Goal: Transaction & Acquisition: Purchase product/service

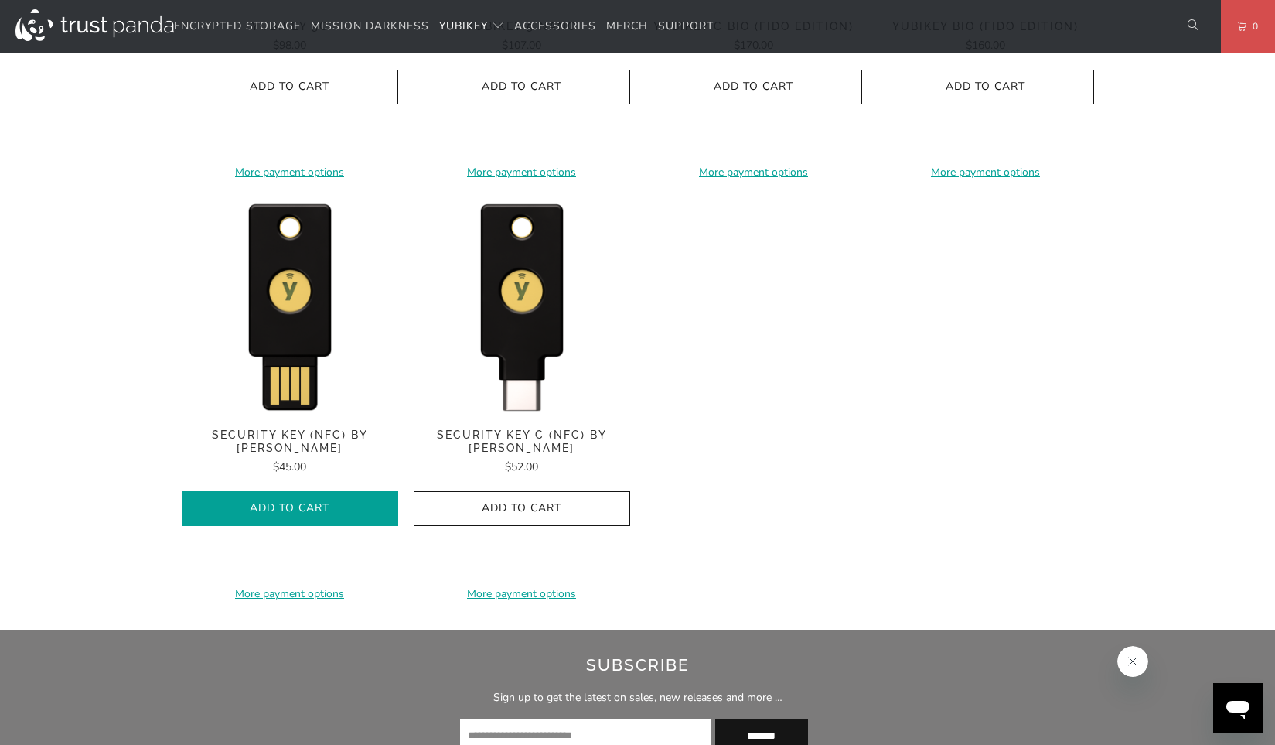
click at [282, 496] on icon "button" at bounding box center [290, 508] width 25 height 25
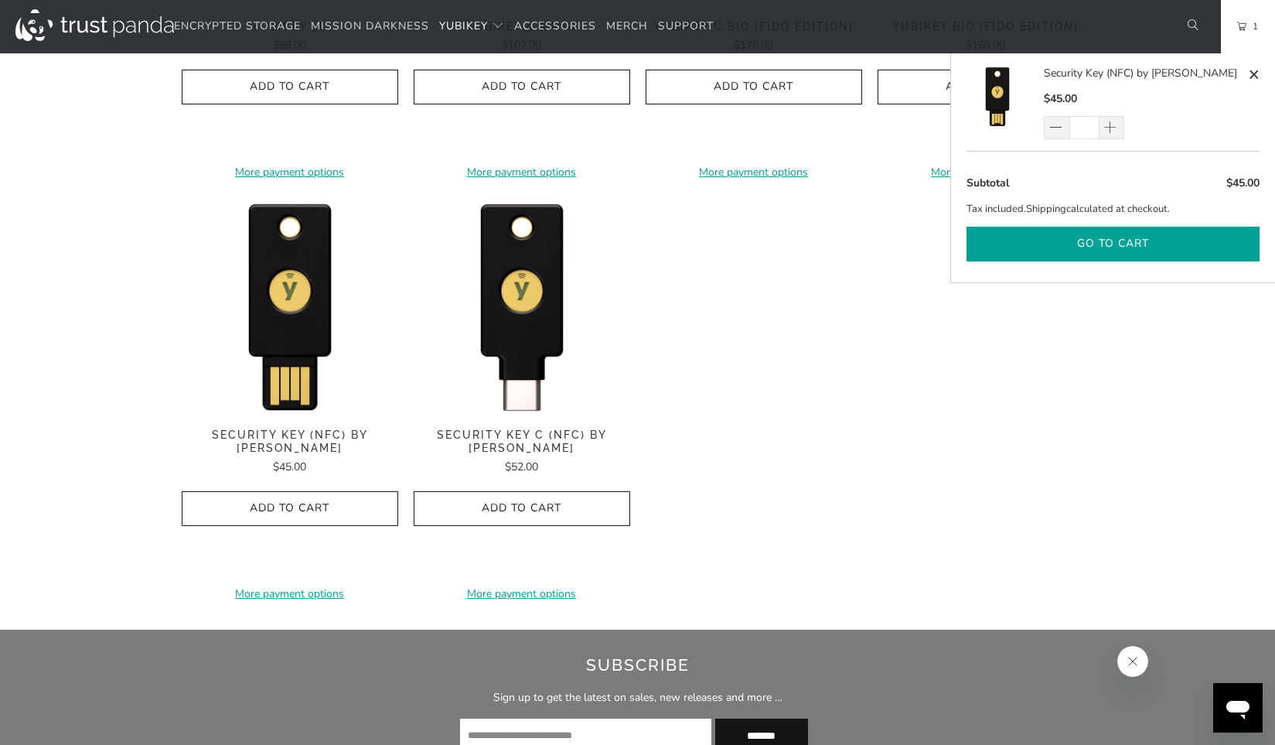
click at [1111, 233] on button "Go to cart" at bounding box center [1112, 244] width 293 height 35
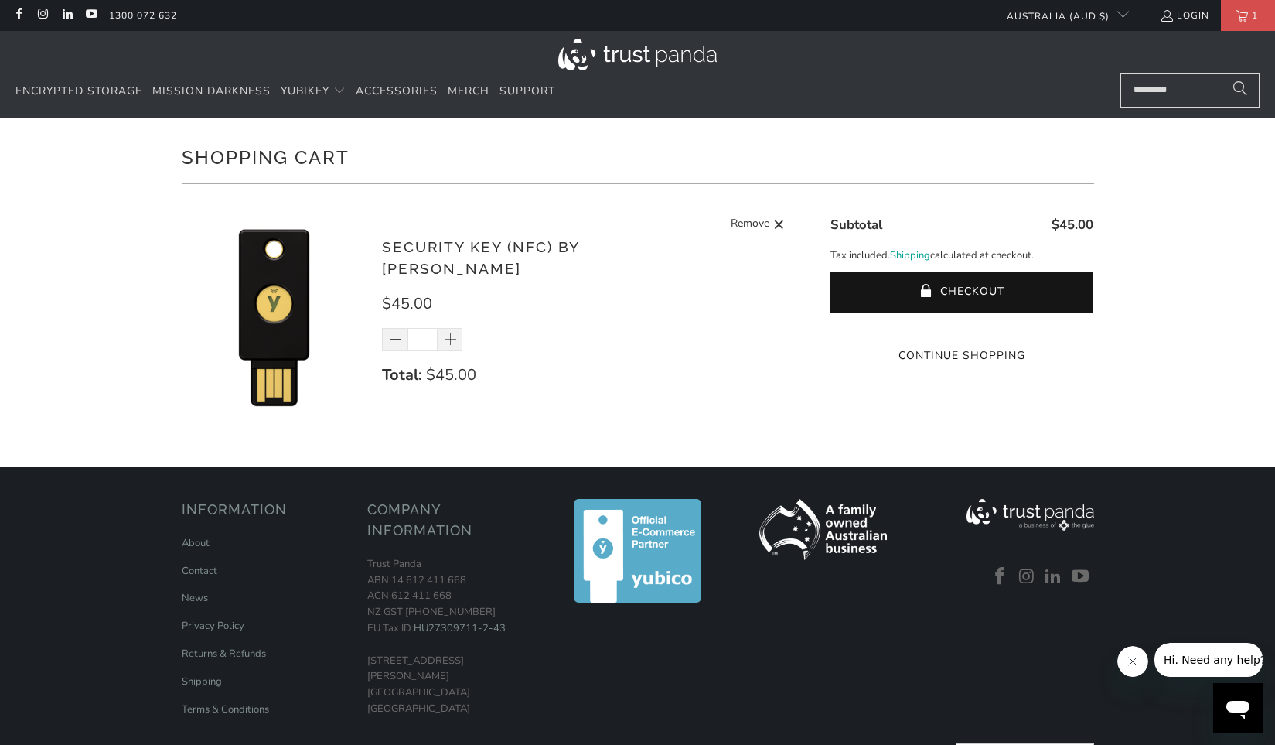
scroll to position [77, 0]
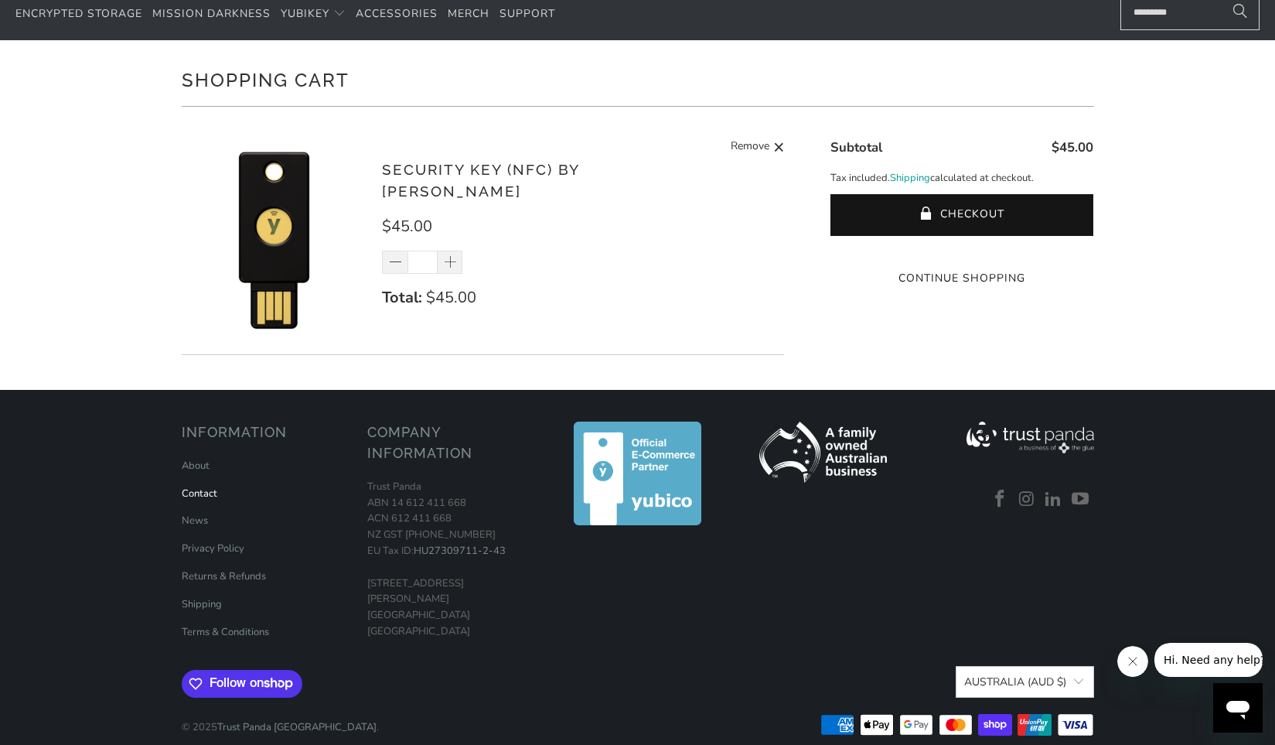
click at [188, 500] on link "Contact" at bounding box center [200, 493] width 36 height 14
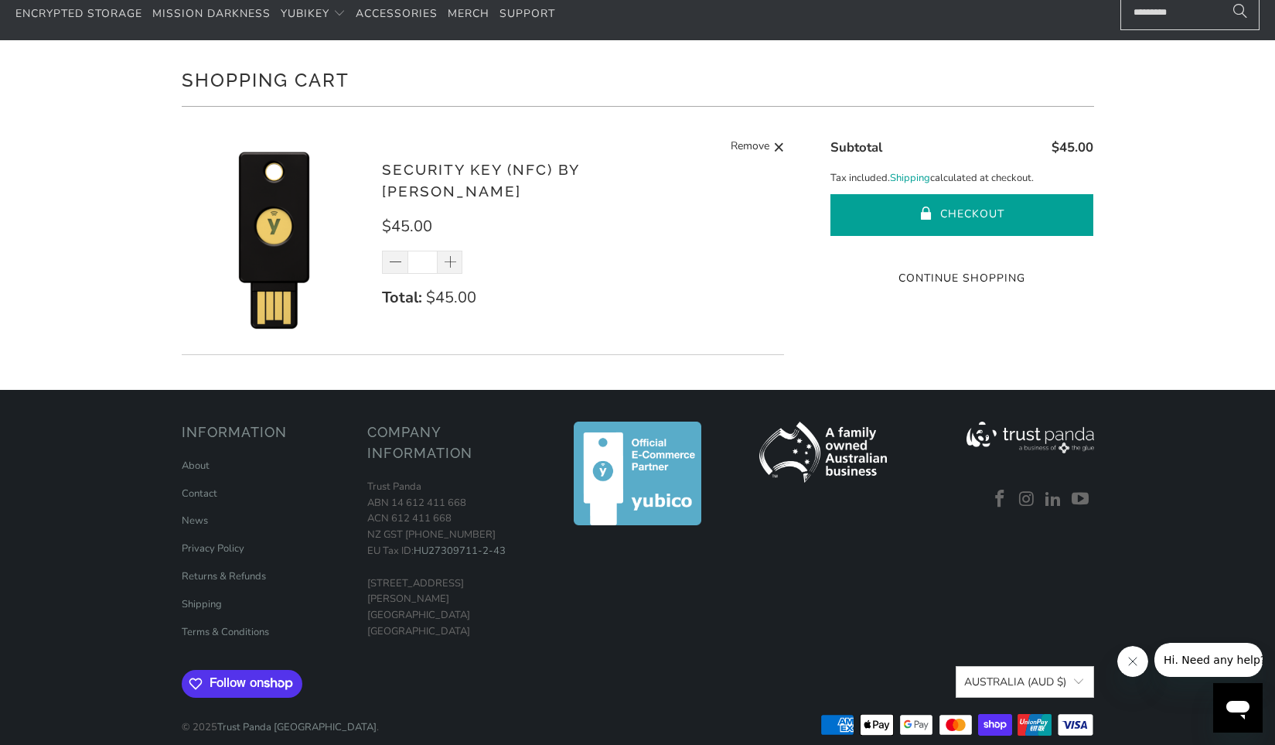
click at [932, 221] on span "submit" at bounding box center [926, 214] width 13 height 15
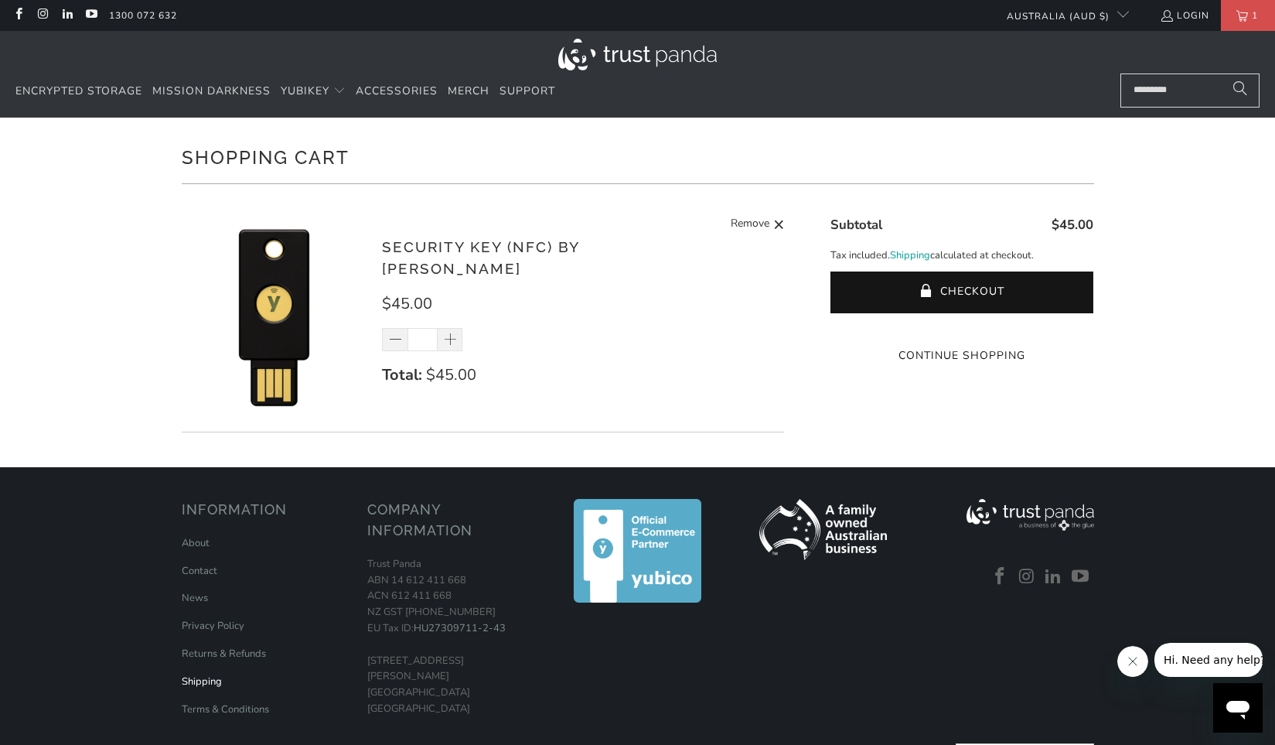
click at [187, 678] on link "Shipping" at bounding box center [202, 681] width 40 height 14
click at [965, 333] on shopify-google-pay-button at bounding box center [963, 326] width 3 height 15
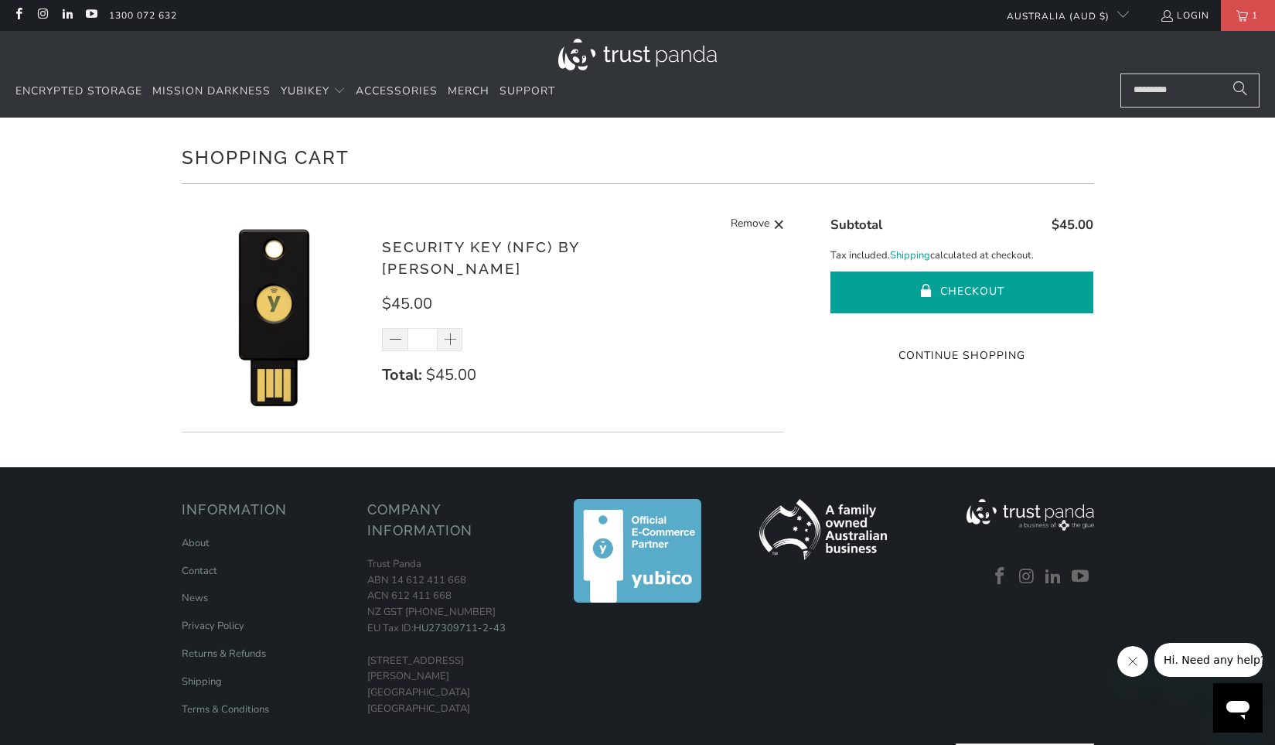
click at [965, 295] on button "Checkout" at bounding box center [961, 292] width 263 height 42
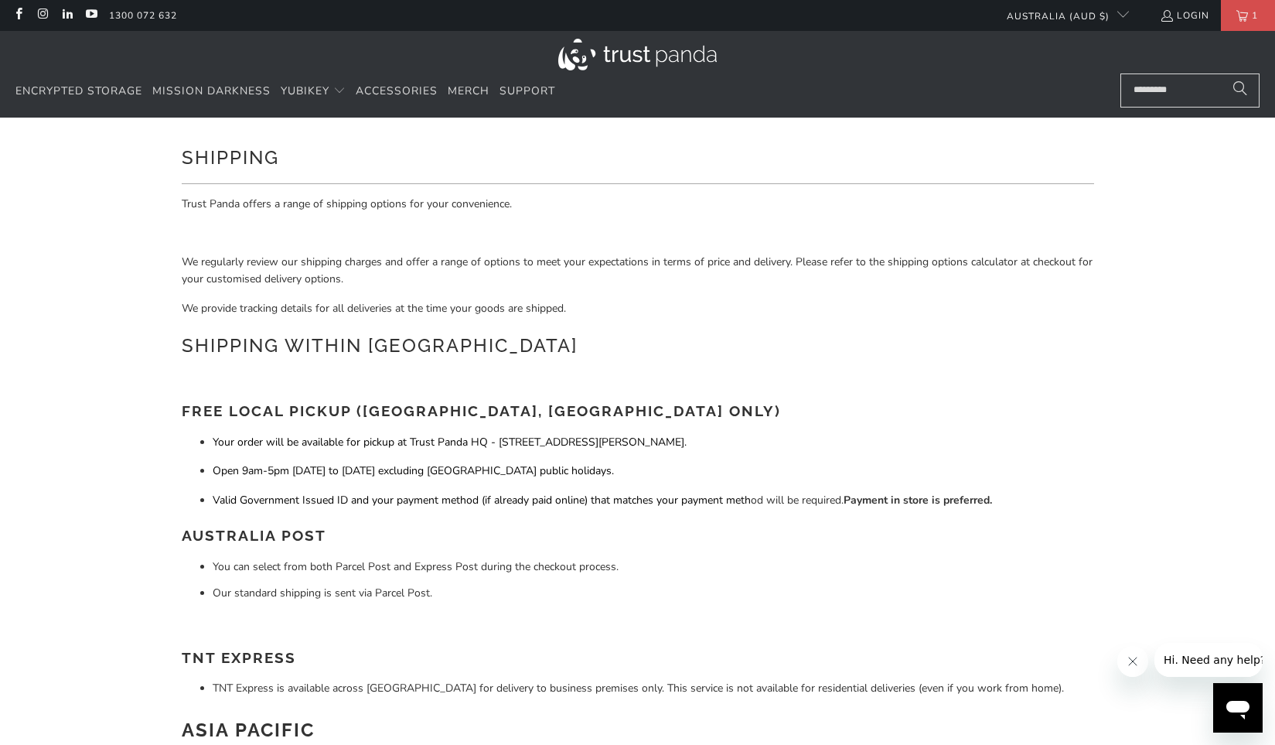
scroll to position [77, 0]
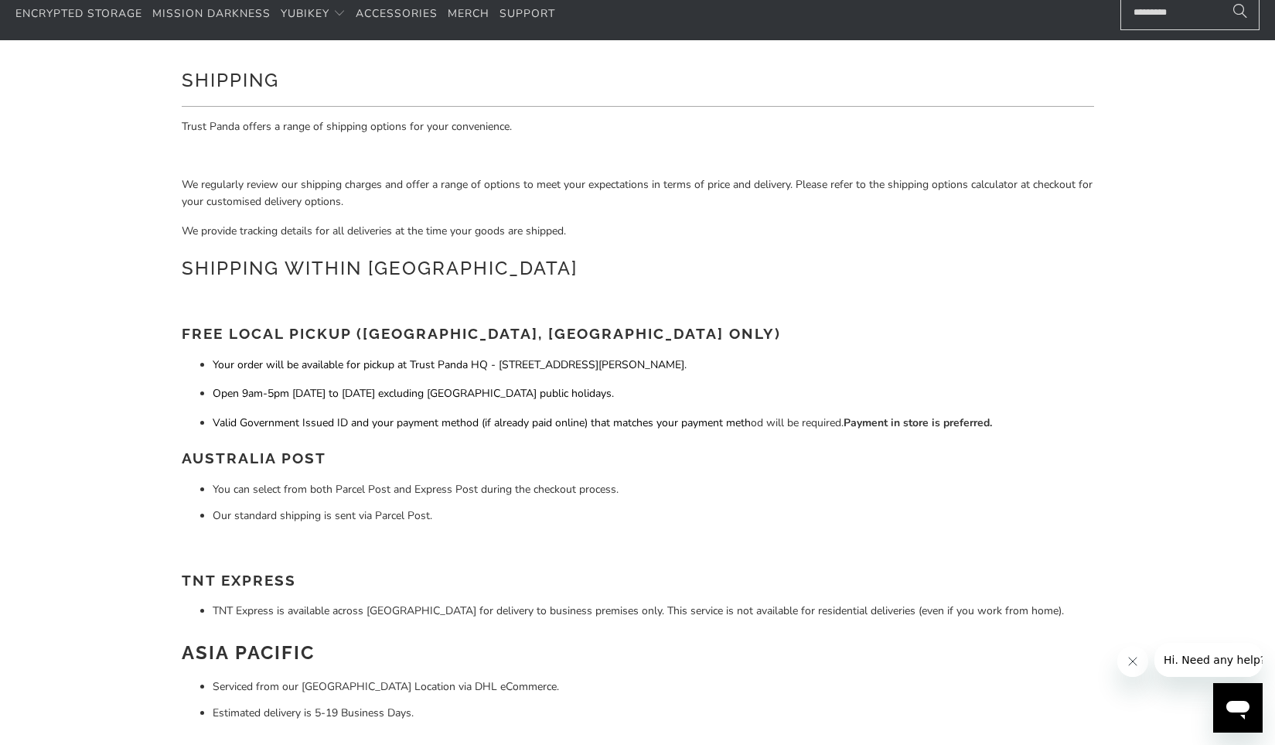
click at [332, 520] on li "Our standard shipping is sent via Parcel Post." at bounding box center [653, 515] width 881 height 17
click at [484, 509] on li "Our standard shipping is sent via Parcel Post." at bounding box center [653, 515] width 881 height 17
click at [285, 519] on li "Our standard shipping is sent via Parcel Post." at bounding box center [653, 515] width 881 height 17
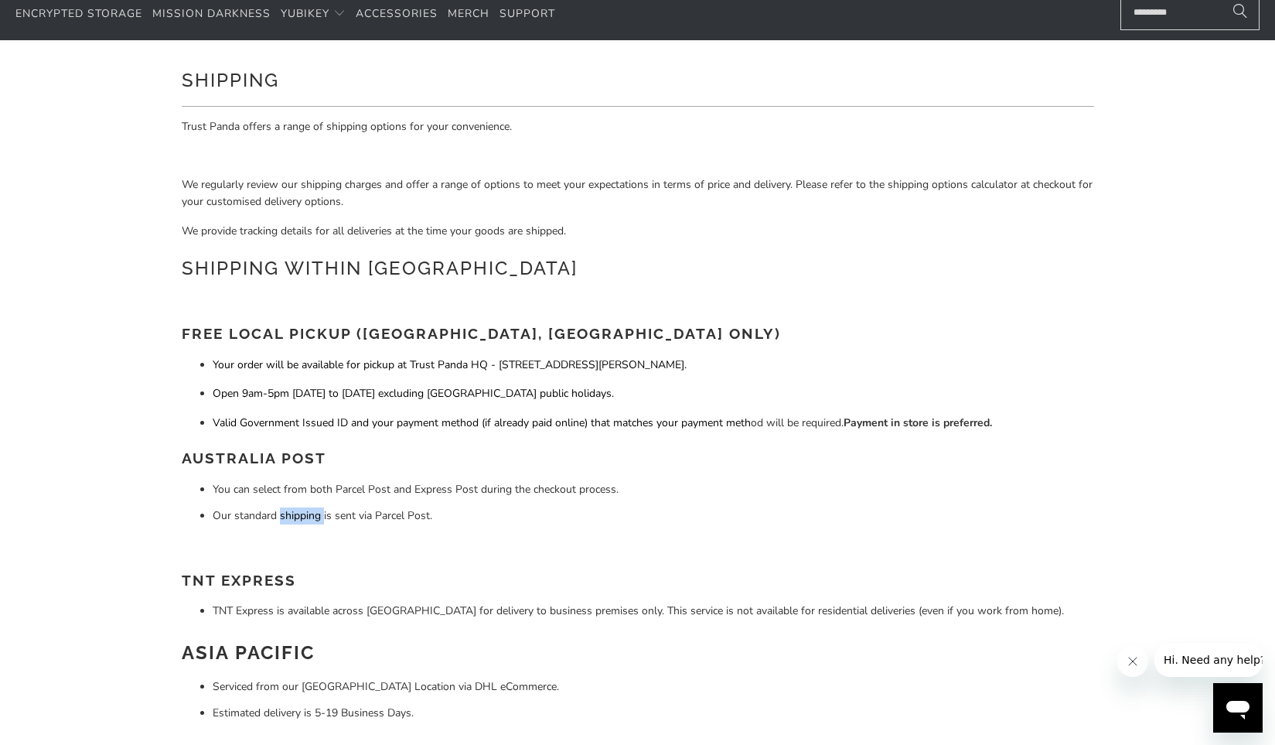
click at [285, 519] on li "Our standard shipping is sent via Parcel Post." at bounding box center [653, 515] width 881 height 17
click at [452, 520] on li "Our standard shipping is sent via Parcel Post." at bounding box center [653, 515] width 881 height 17
